Goal: Information Seeking & Learning: Learn about a topic

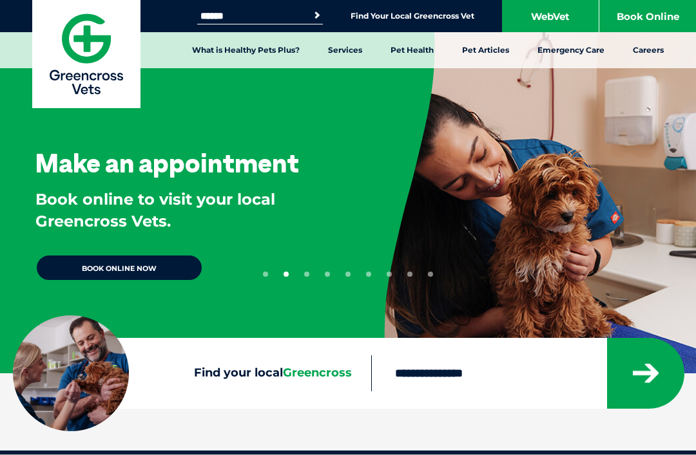
click at [44, 164] on link "Dental Checks" at bounding box center [50, 162] width 62 height 11
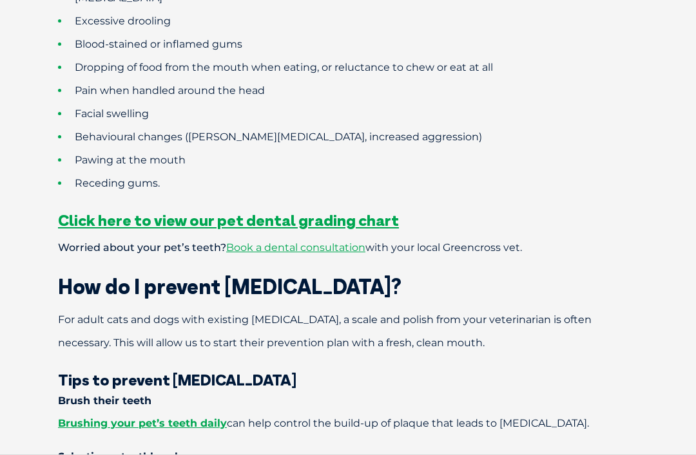
scroll to position [1087, 0]
click at [135, 211] on span "Click here to view our pet dental grading chart" at bounding box center [228, 220] width 341 height 19
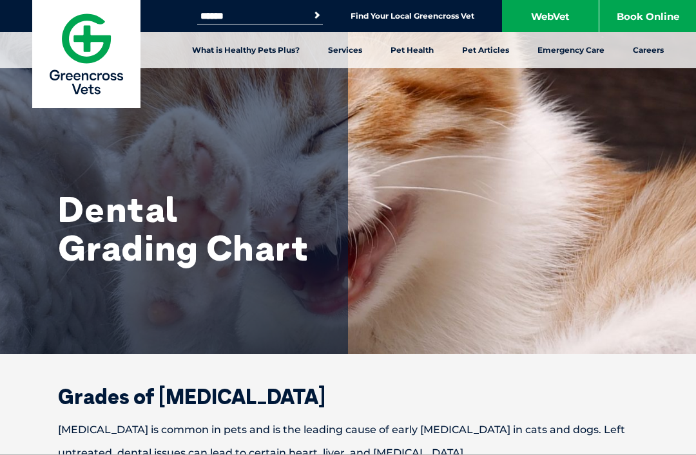
click at [652, 336] on div "Dental Grading Chart" at bounding box center [348, 177] width 696 height 354
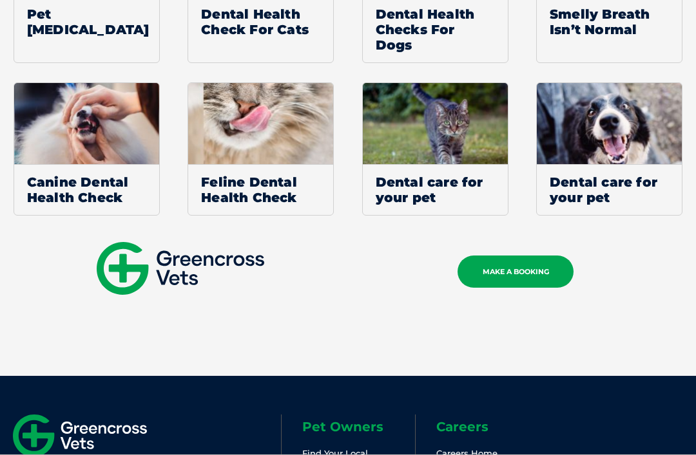
scroll to position [1208, 0]
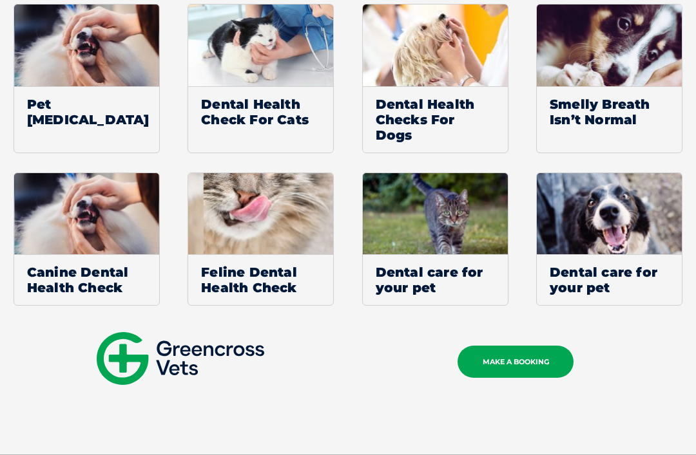
scroll to position [1117, 0]
click at [630, 287] on span "Dental care for your pet" at bounding box center [608, 280] width 145 height 51
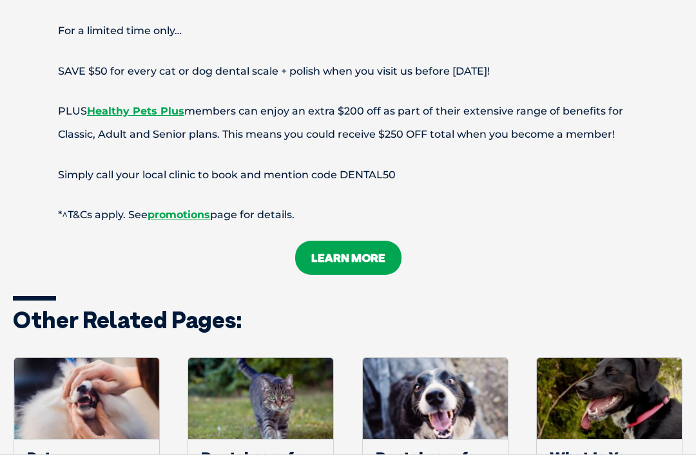
scroll to position [3101, 0]
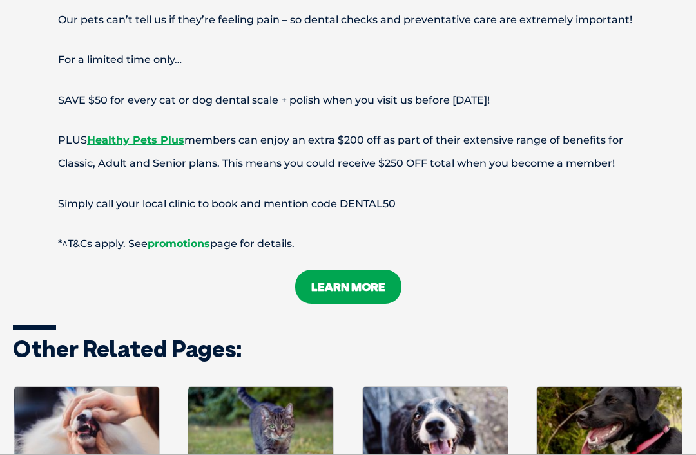
click at [316, 280] on link "LEARN MORE" at bounding box center [348, 287] width 106 height 34
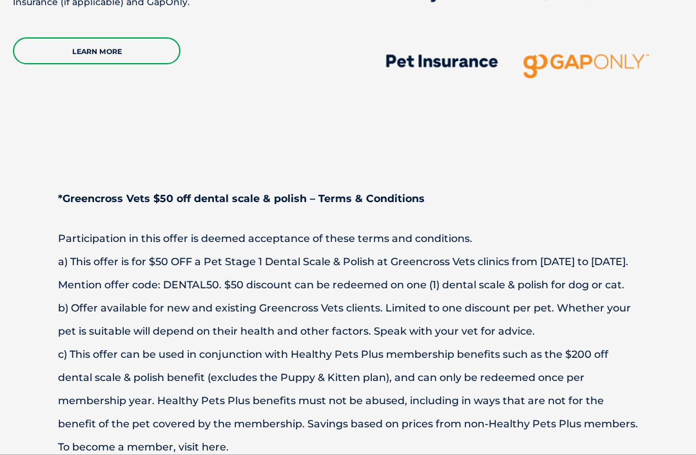
scroll to position [3421, 0]
